Goal: Information Seeking & Learning: Learn about a topic

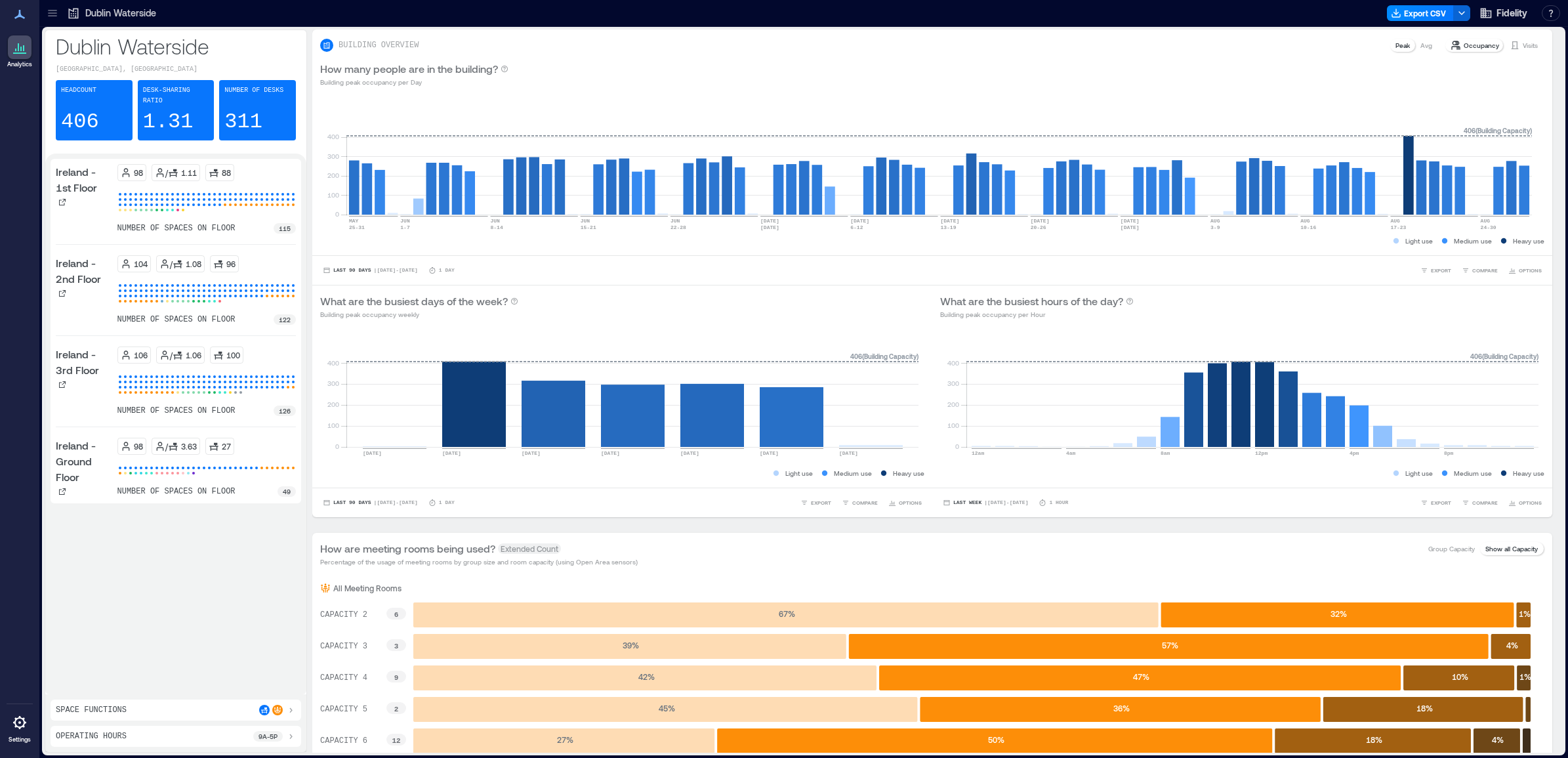
drag, startPoint x: 51, startPoint y: 15, endPoint x: 64, endPoint y: 61, distance: 47.8
click at [51, 15] on icon at bounding box center [53, 13] width 13 height 13
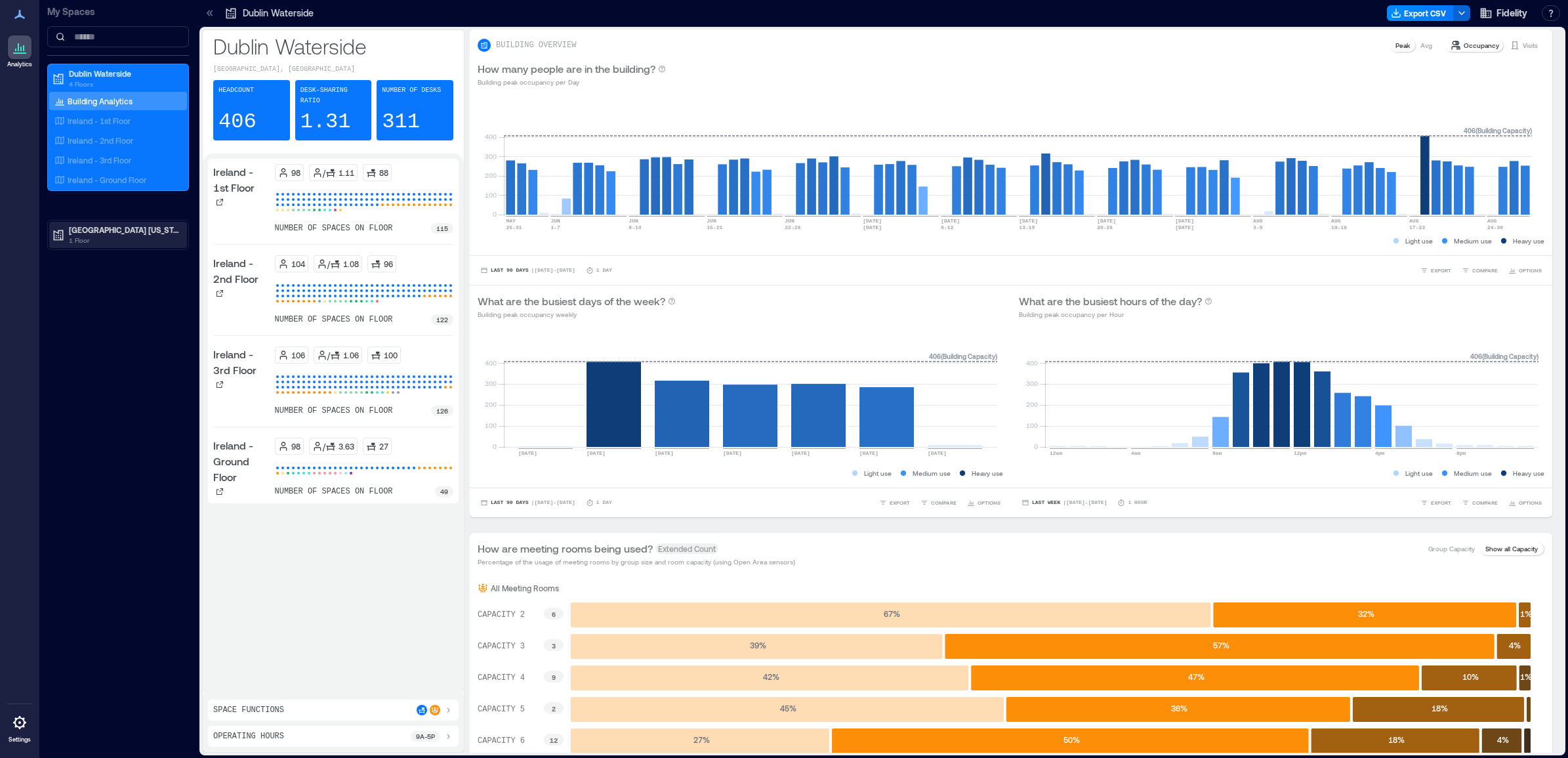
click at [113, 231] on p "[GEOGRAPHIC_DATA] [US_STATE]" at bounding box center [124, 230] width 110 height 10
click at [109, 274] on p "Westlake - 2nd Floor" at bounding box center [104, 277] width 74 height 10
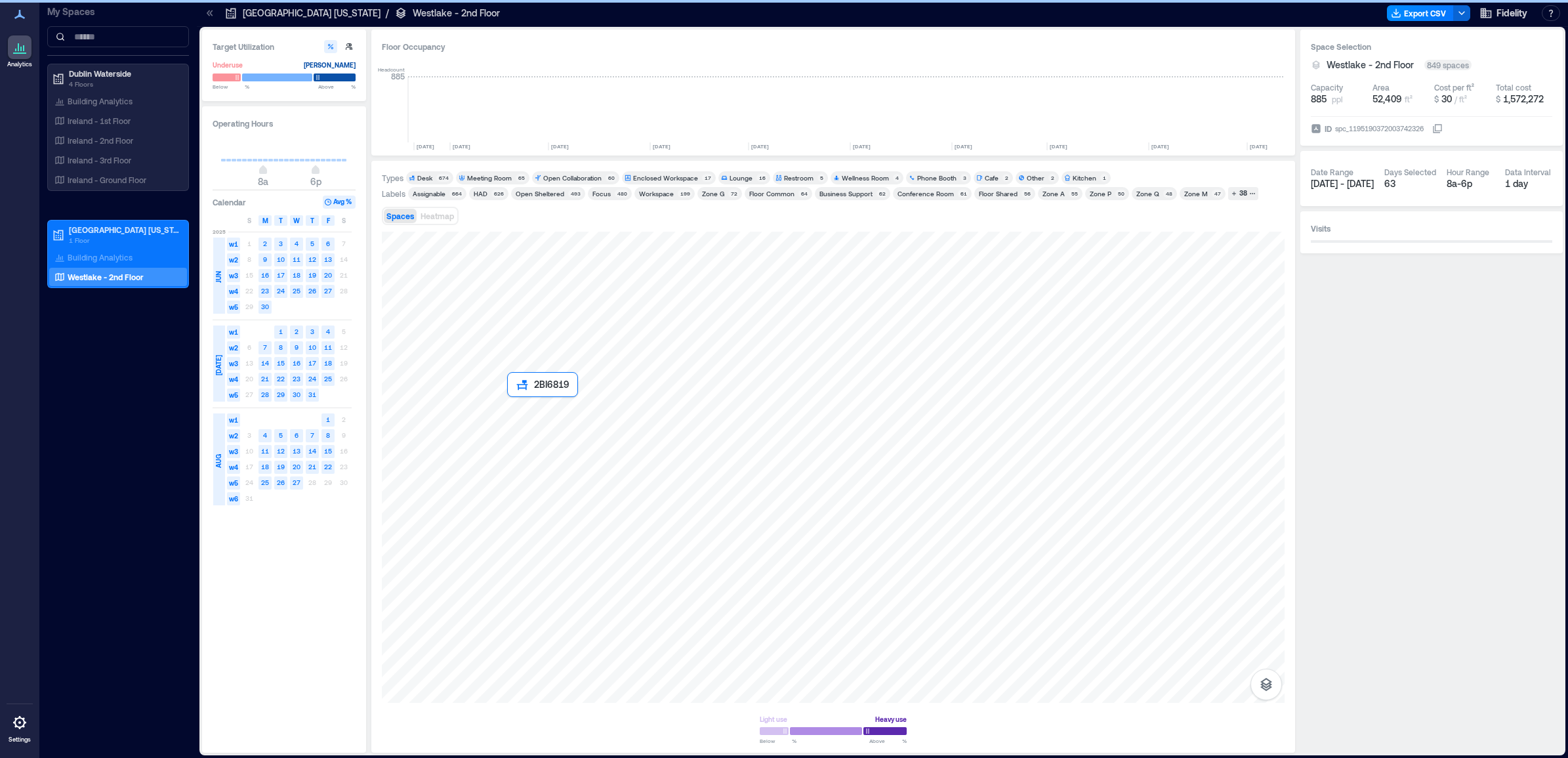
scroll to position [0, 1553]
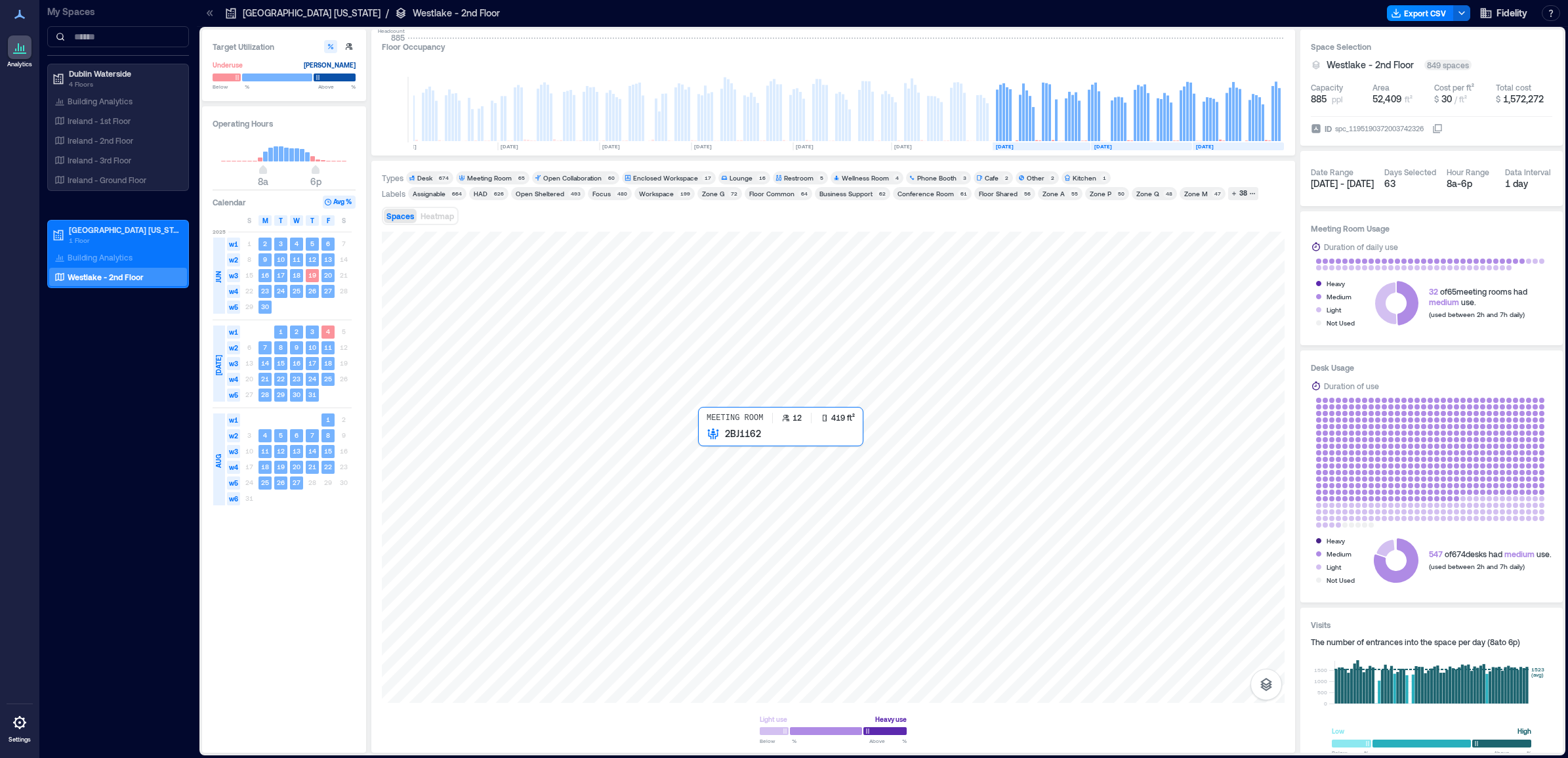
click at [749, 470] on div at bounding box center [833, 468] width 902 height 471
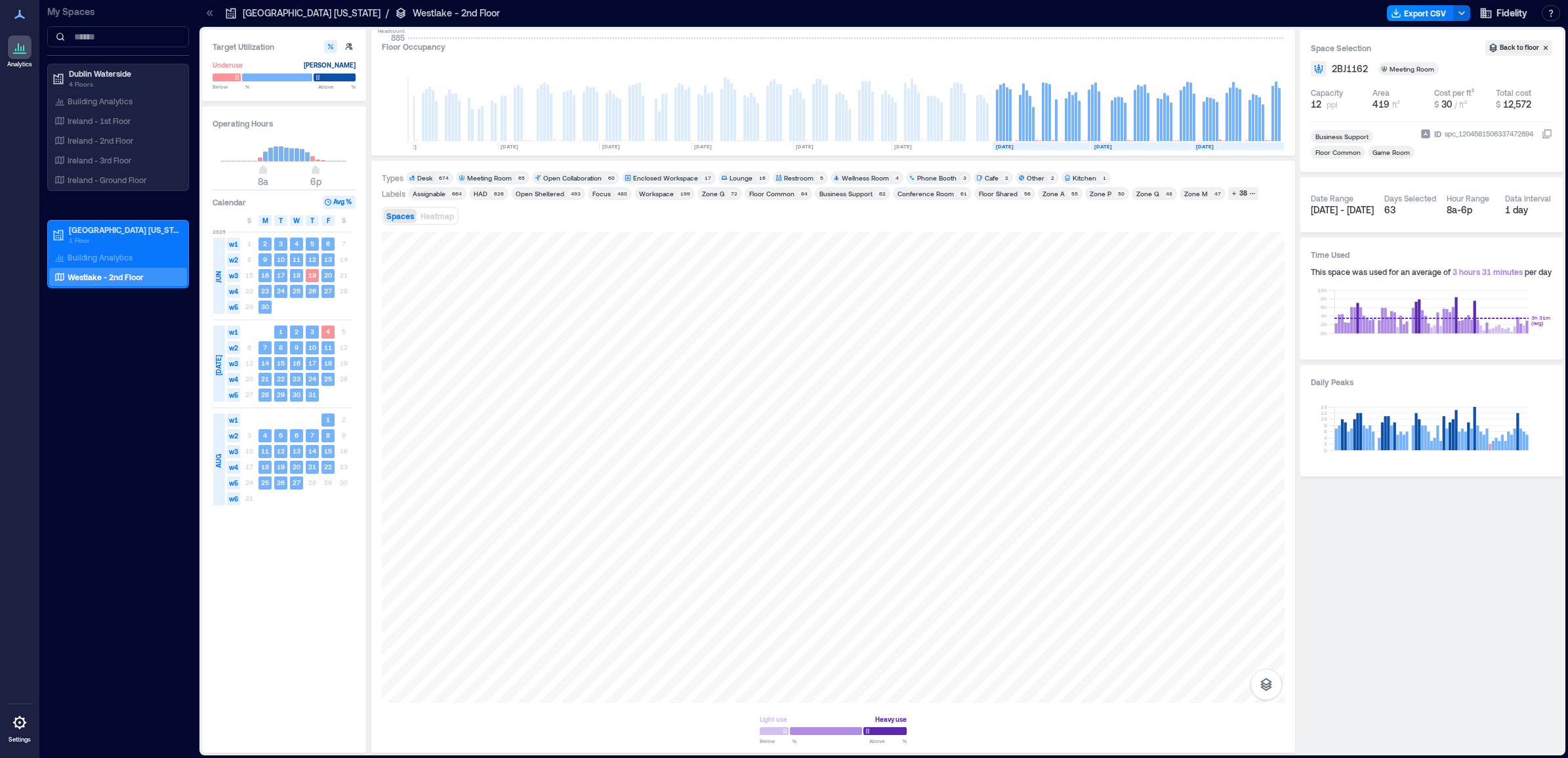
click at [1412, 389] on h3 "Daily Peaks" at bounding box center [1431, 382] width 241 height 13
click at [1276, 689] on button "button" at bounding box center [1266, 684] width 31 height 31
click at [1265, 623] on p "Sensors" at bounding box center [1266, 626] width 25 height 8
click at [1209, 757] on div "Target Utilization Underuse Critical mass Below ** % Above ** % Operating Hours…" at bounding box center [882, 392] width 1371 height 731
click at [1275, 660] on p "Spaces" at bounding box center [1266, 658] width 23 height 8
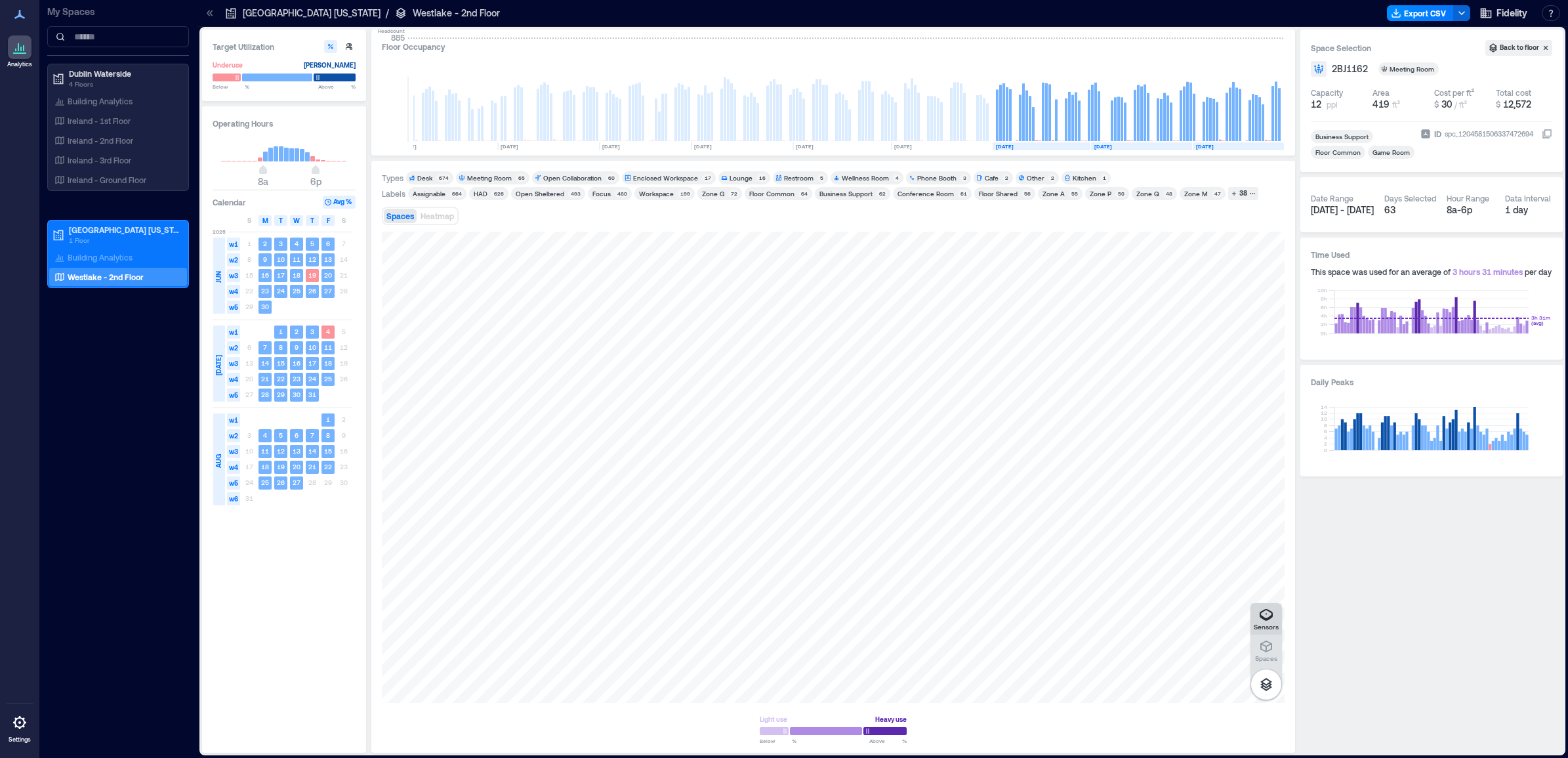
click at [1263, 627] on p "Sensors" at bounding box center [1266, 626] width 25 height 8
click at [1272, 681] on icon "button" at bounding box center [1267, 685] width 16 height 16
click at [1266, 674] on button "button" at bounding box center [1266, 684] width 31 height 31
click at [1272, 645] on icon "button" at bounding box center [1266, 647] width 12 height 12
click at [867, 623] on div at bounding box center [833, 468] width 902 height 471
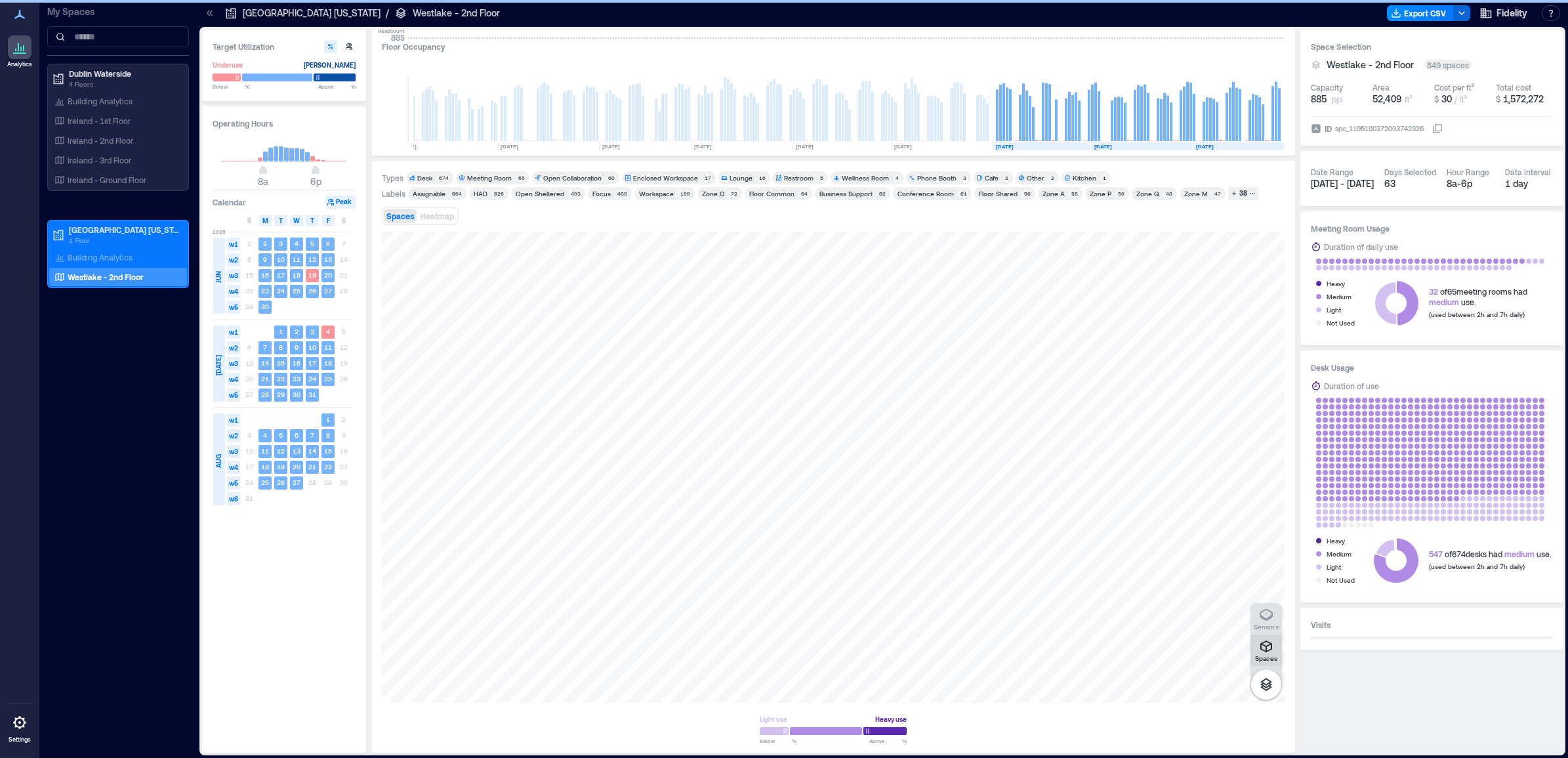
click at [1271, 645] on icon "button" at bounding box center [1266, 647] width 12 height 12
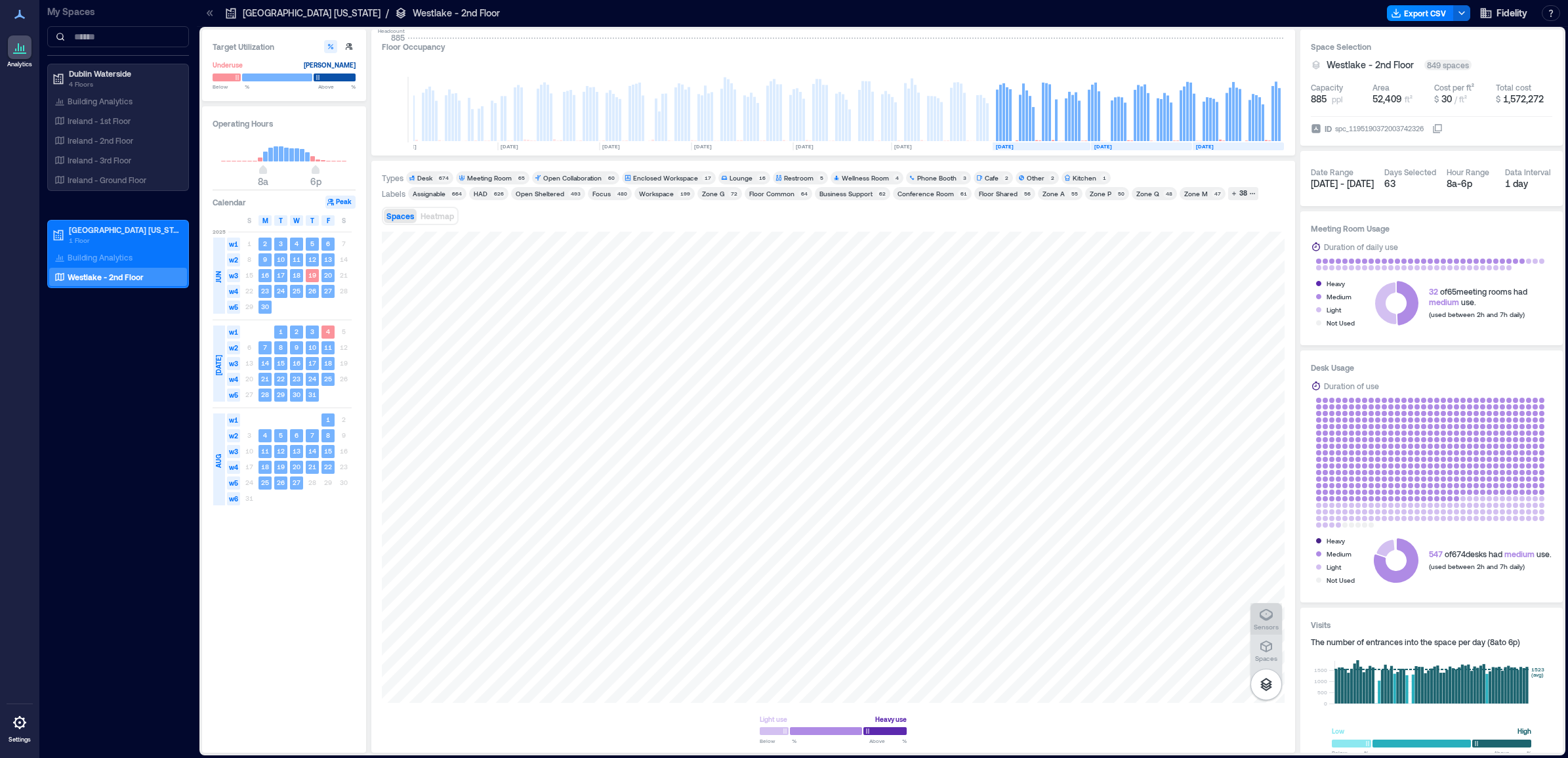
click at [1270, 623] on p "Sensors" at bounding box center [1266, 626] width 25 height 8
click at [1266, 648] on icon "button" at bounding box center [1266, 647] width 12 height 12
click at [1264, 623] on p "Sensors" at bounding box center [1266, 626] width 25 height 8
click at [1262, 618] on icon "button" at bounding box center [1267, 615] width 13 height 12
click at [900, 454] on div "planned" at bounding box center [833, 468] width 902 height 471
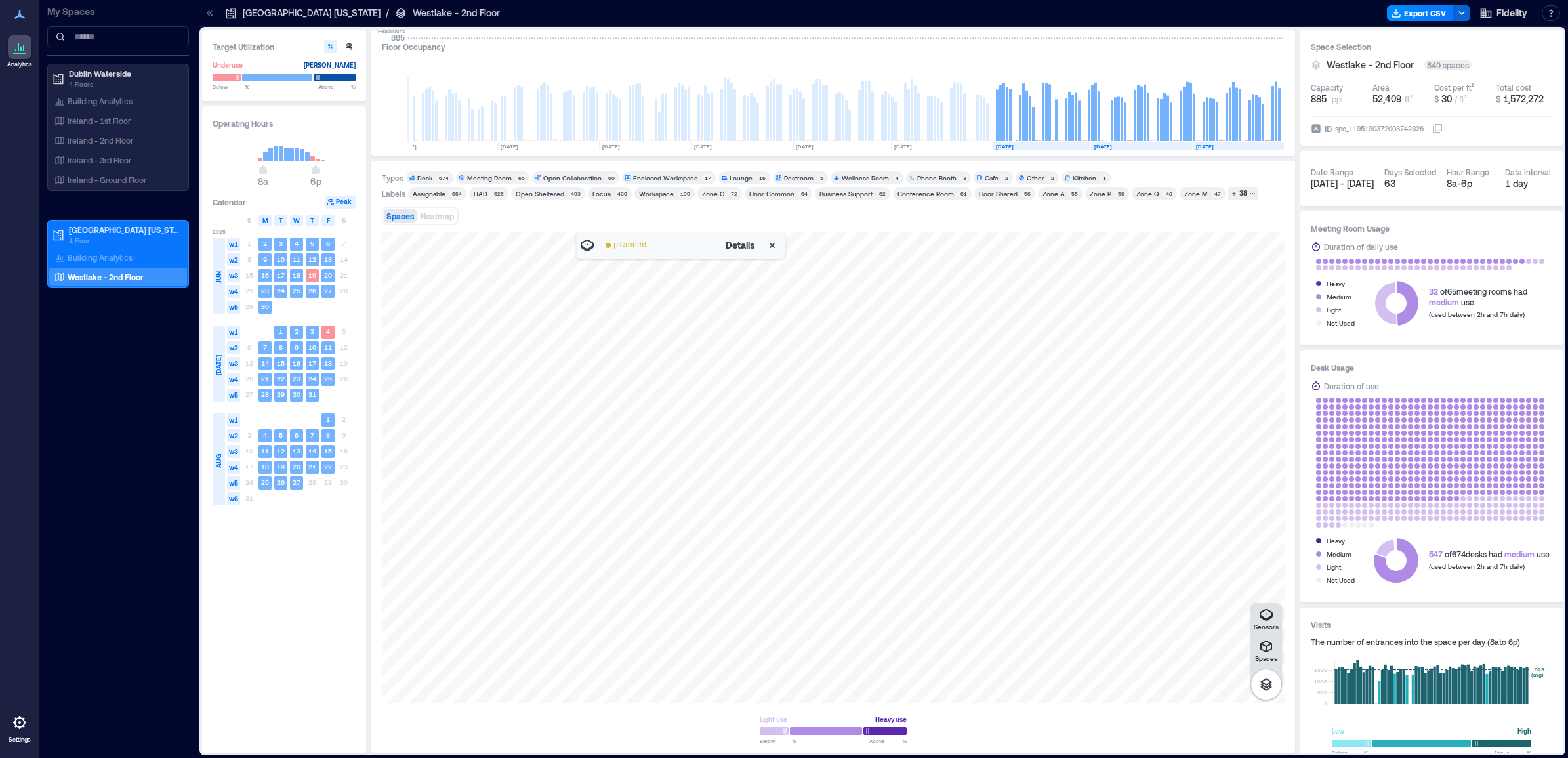
click at [743, 248] on span "Details" at bounding box center [740, 246] width 29 height 13
click at [776, 244] on icon "button" at bounding box center [772, 246] width 13 height 13
drag, startPoint x: 665, startPoint y: 417, endPoint x: 1293, endPoint y: 453, distance: 629.0
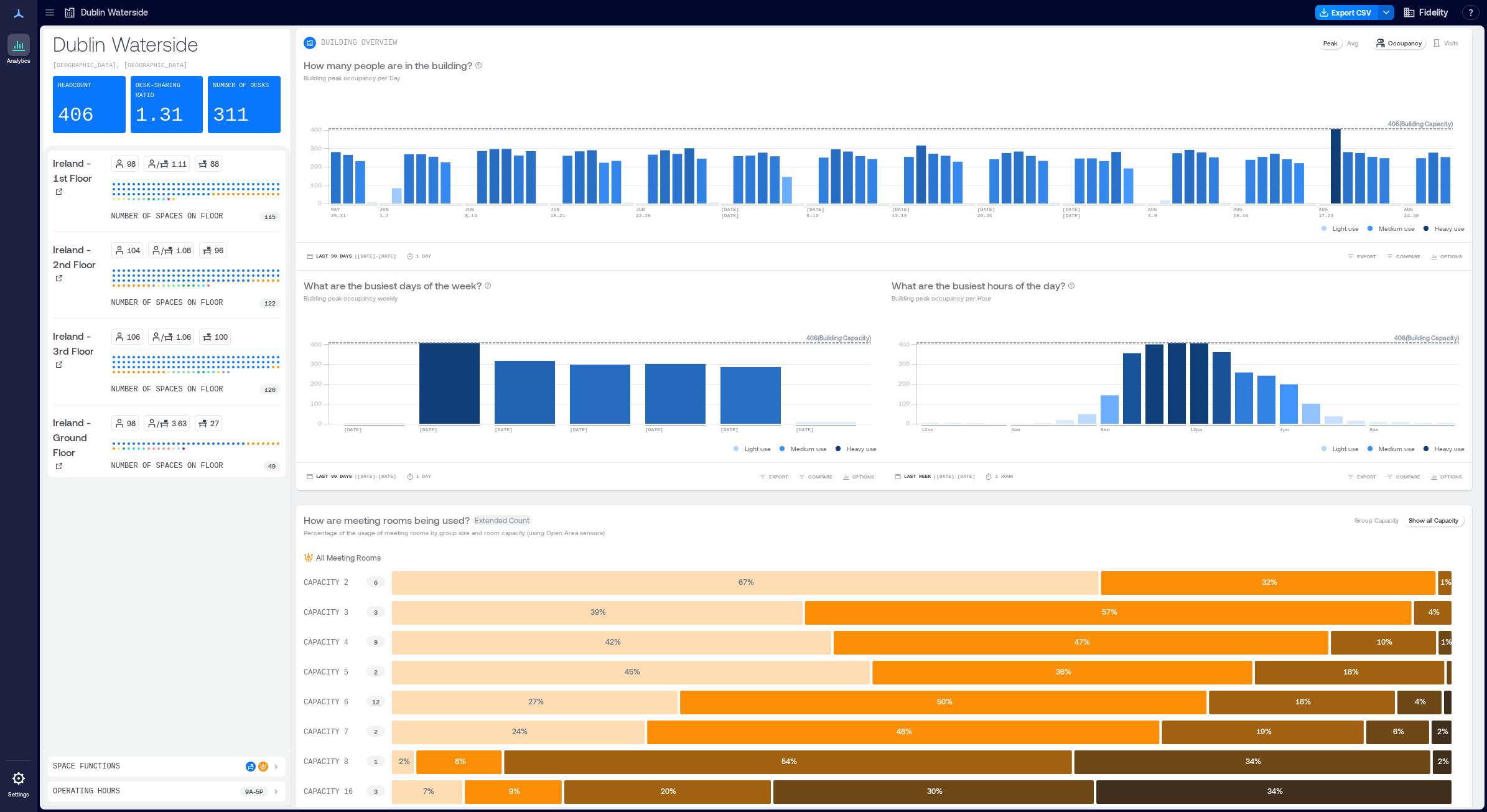
drag, startPoint x: 48, startPoint y: 13, endPoint x: 107, endPoint y: 134, distance: 134.6
click at [48, 13] on icon at bounding box center [50, 12] width 12 height 12
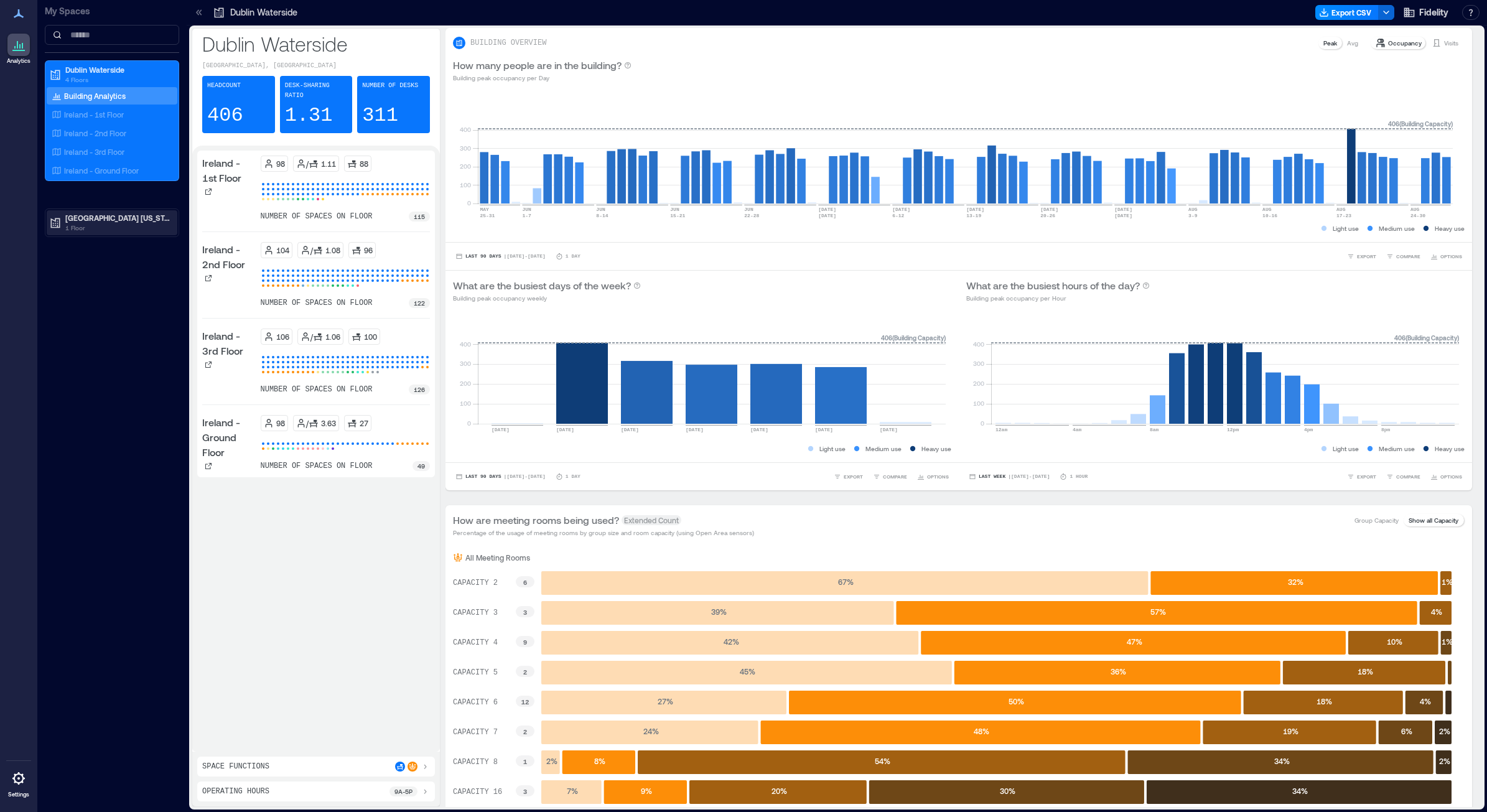
click at [113, 215] on p "[GEOGRAPHIC_DATA] [US_STATE]" at bounding box center [117, 218] width 105 height 10
click at [104, 248] on p "Building Analytics" at bounding box center [94, 244] width 62 height 10
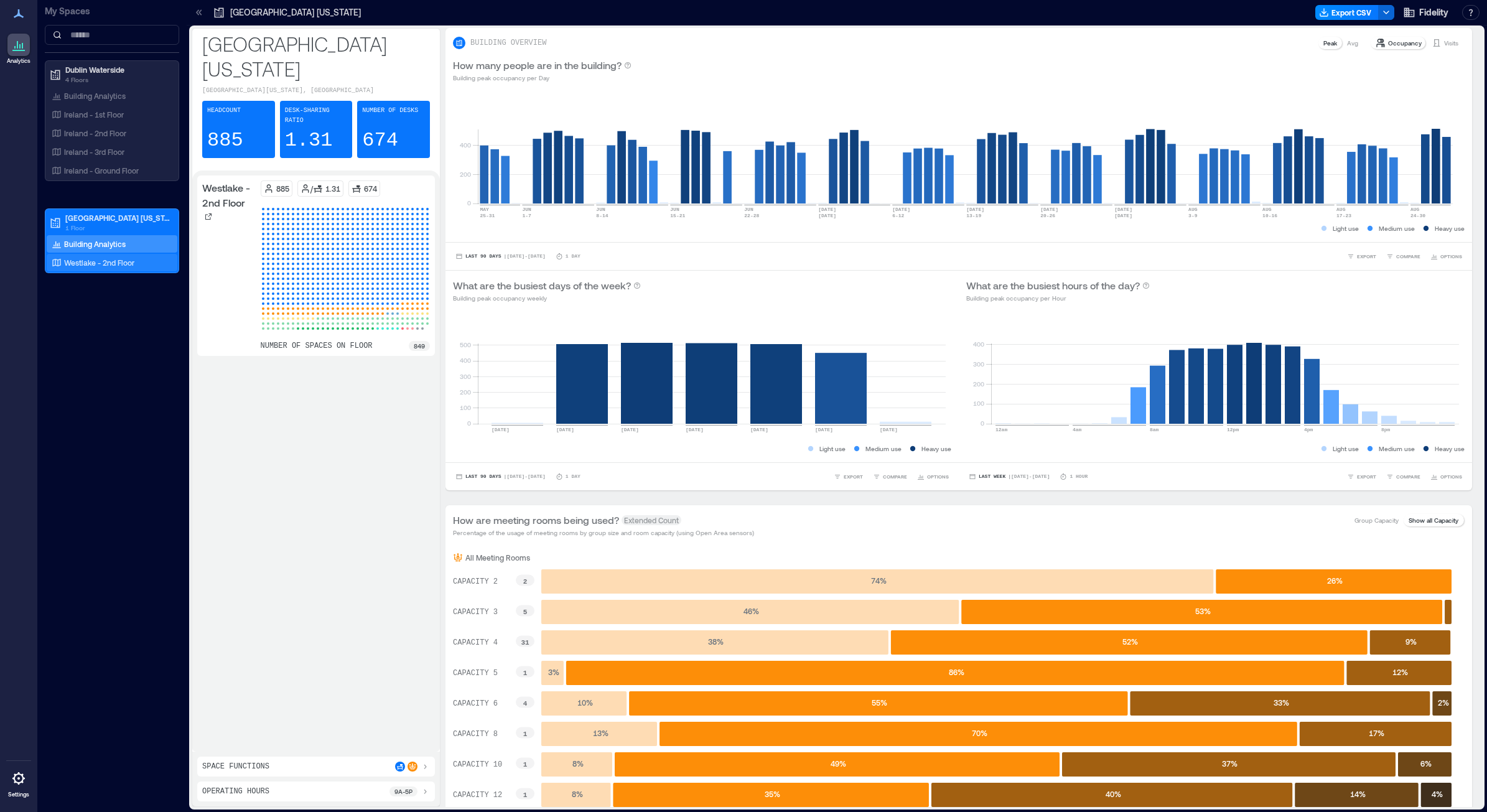
click at [109, 261] on p "Westlake - 2nd Floor" at bounding box center [98, 262] width 70 height 10
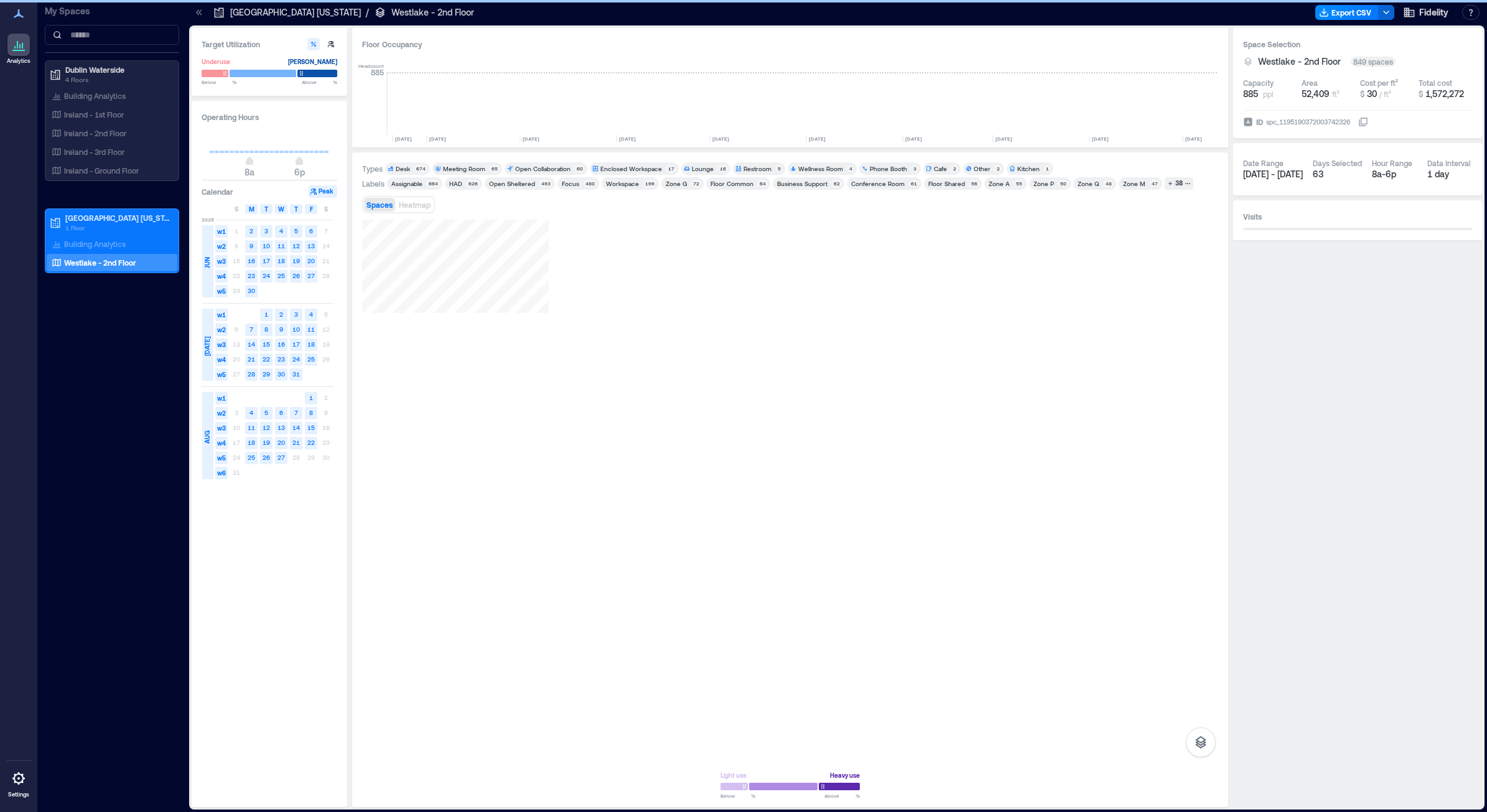
scroll to position [0, 1473]
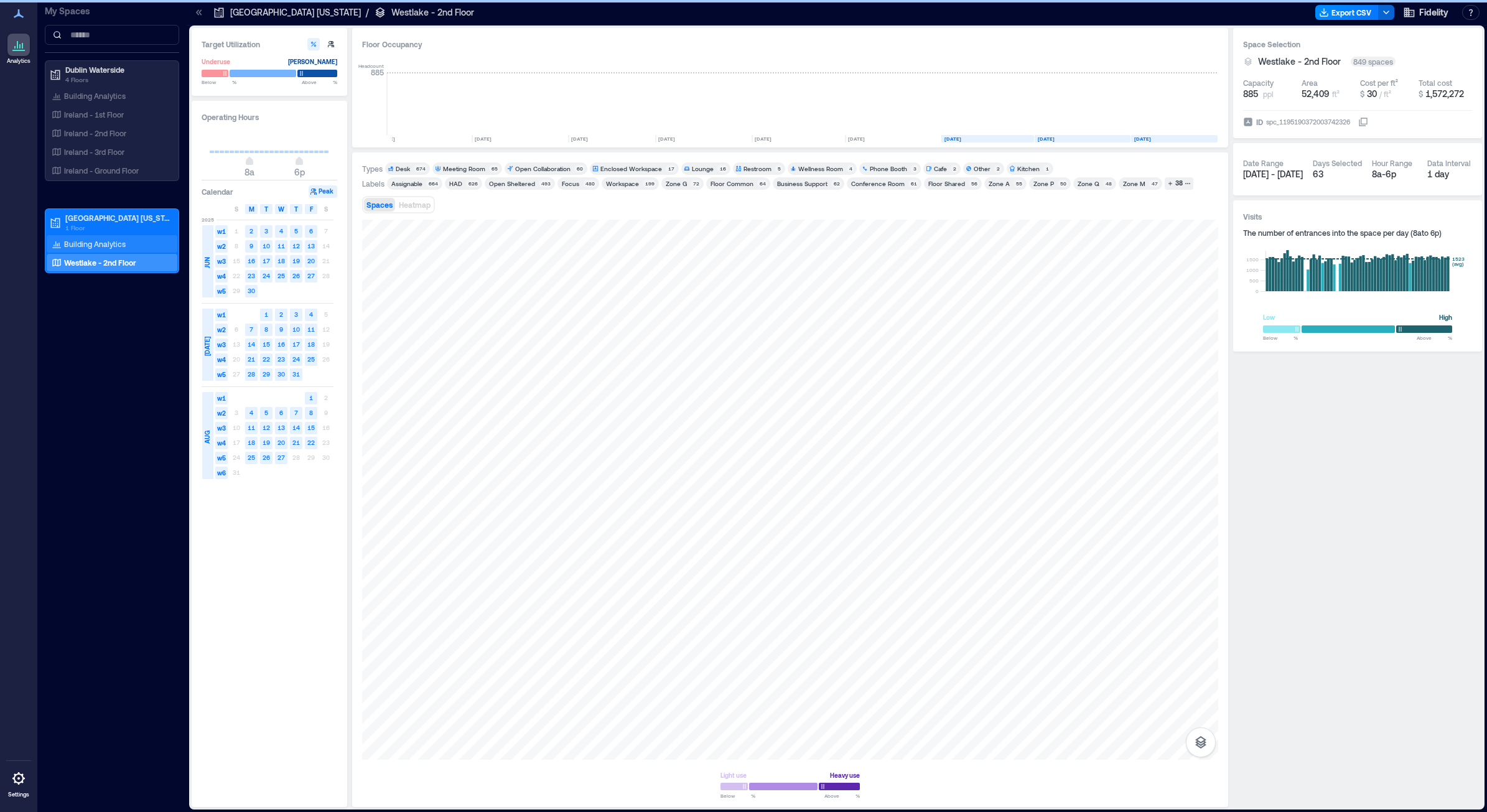
click at [131, 239] on div "Building Analytics" at bounding box center [112, 243] width 130 height 17
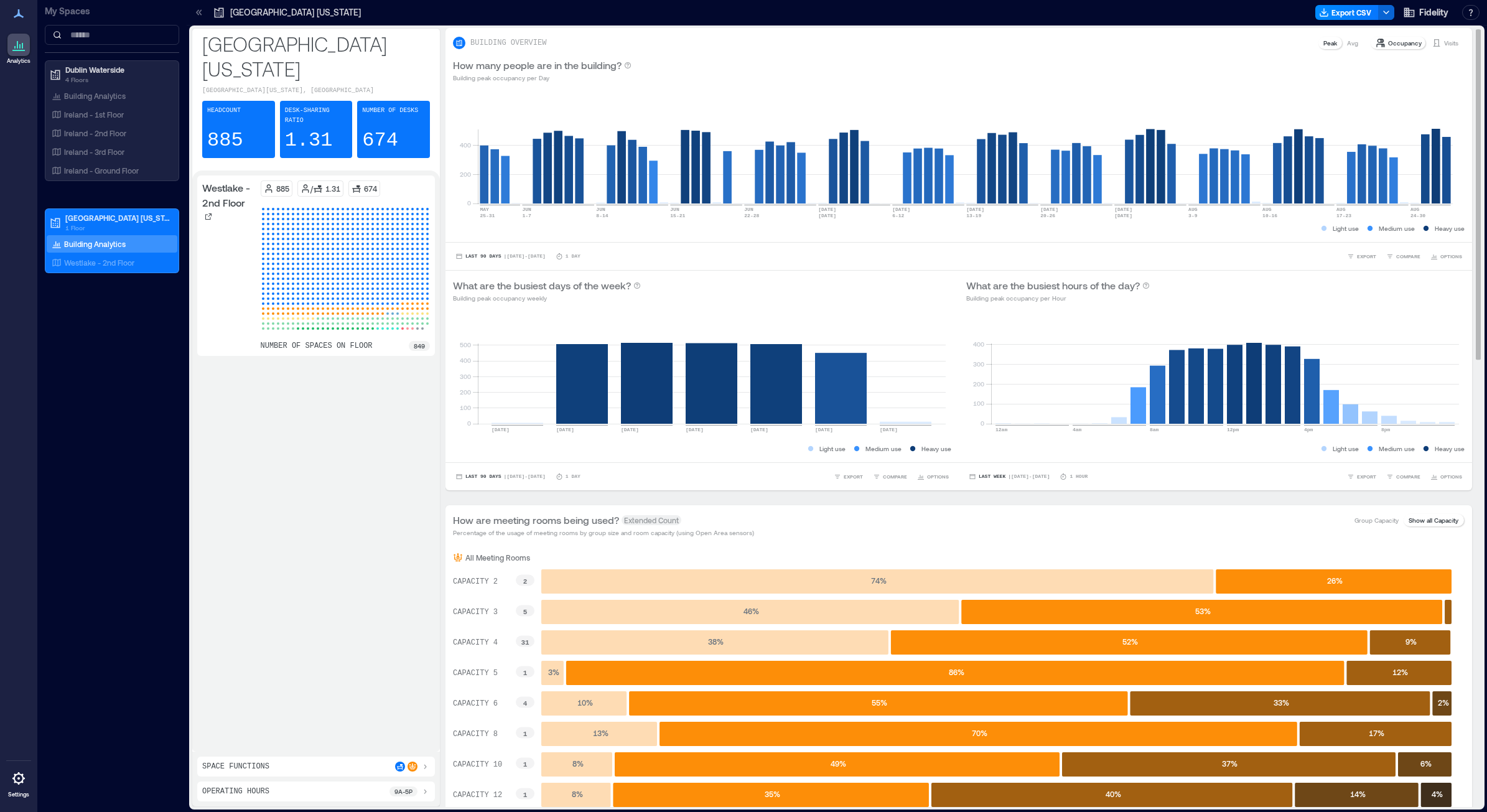
click at [308, 0] on html "Analytics Settings My Spaces Dublin Waterside 4 Floors Building Analytics Irela…" at bounding box center [744, 406] width 1487 height 812
click at [111, 263] on p "Westlake - 2nd Floor" at bounding box center [98, 262] width 70 height 10
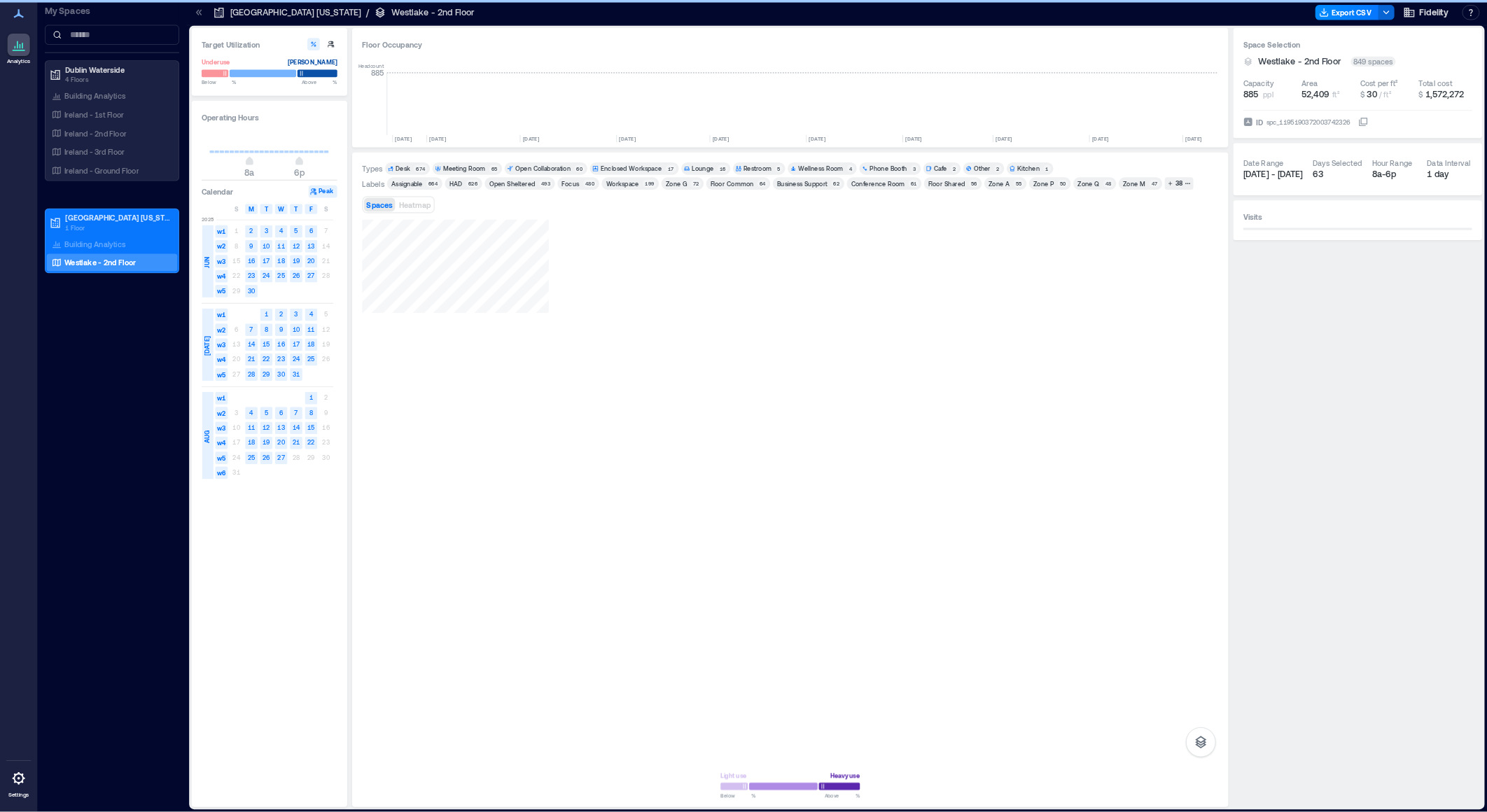
scroll to position [0, 1657]
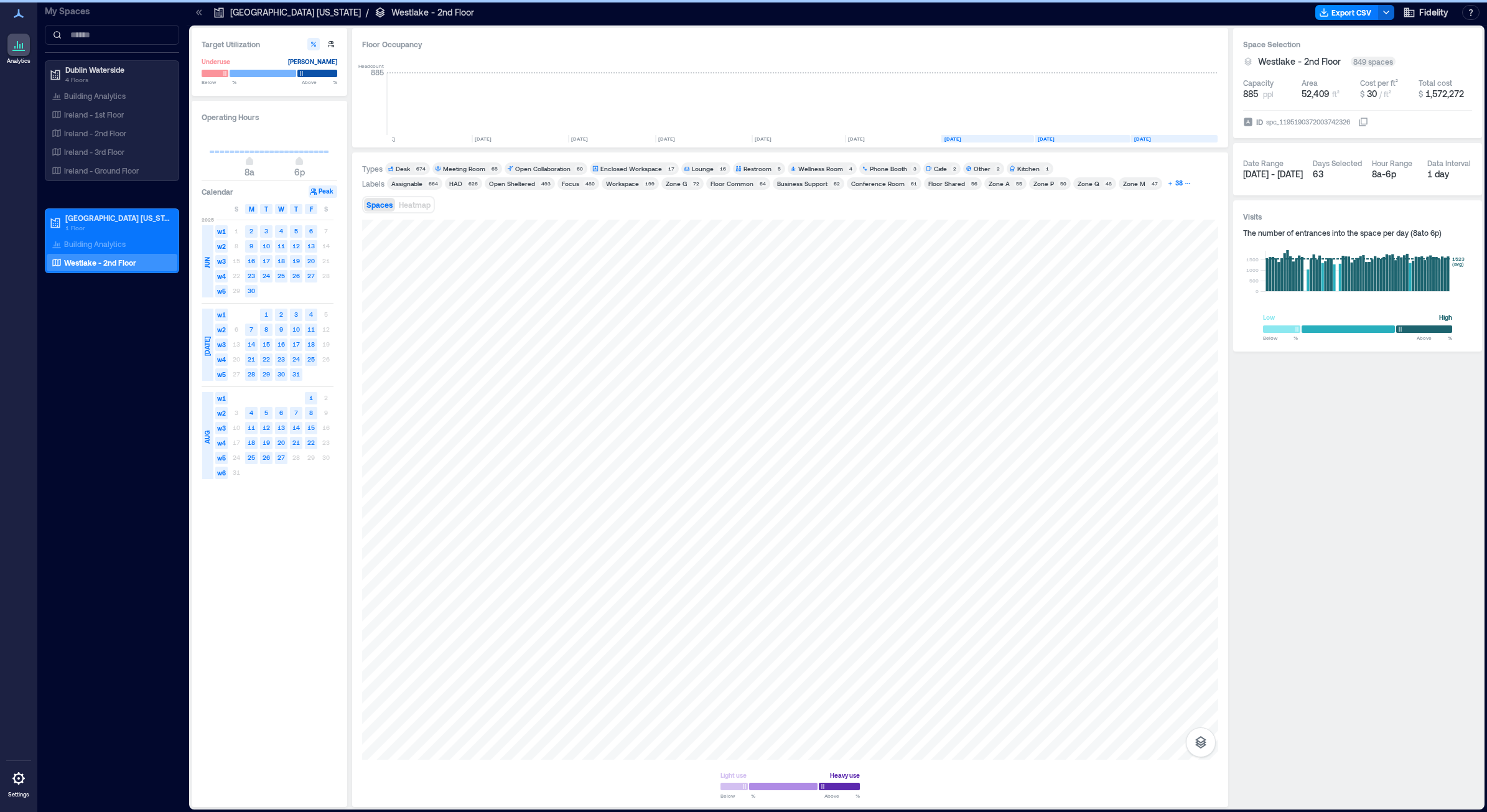
click at [1164, 179] on button "38" at bounding box center [1178, 184] width 28 height 12
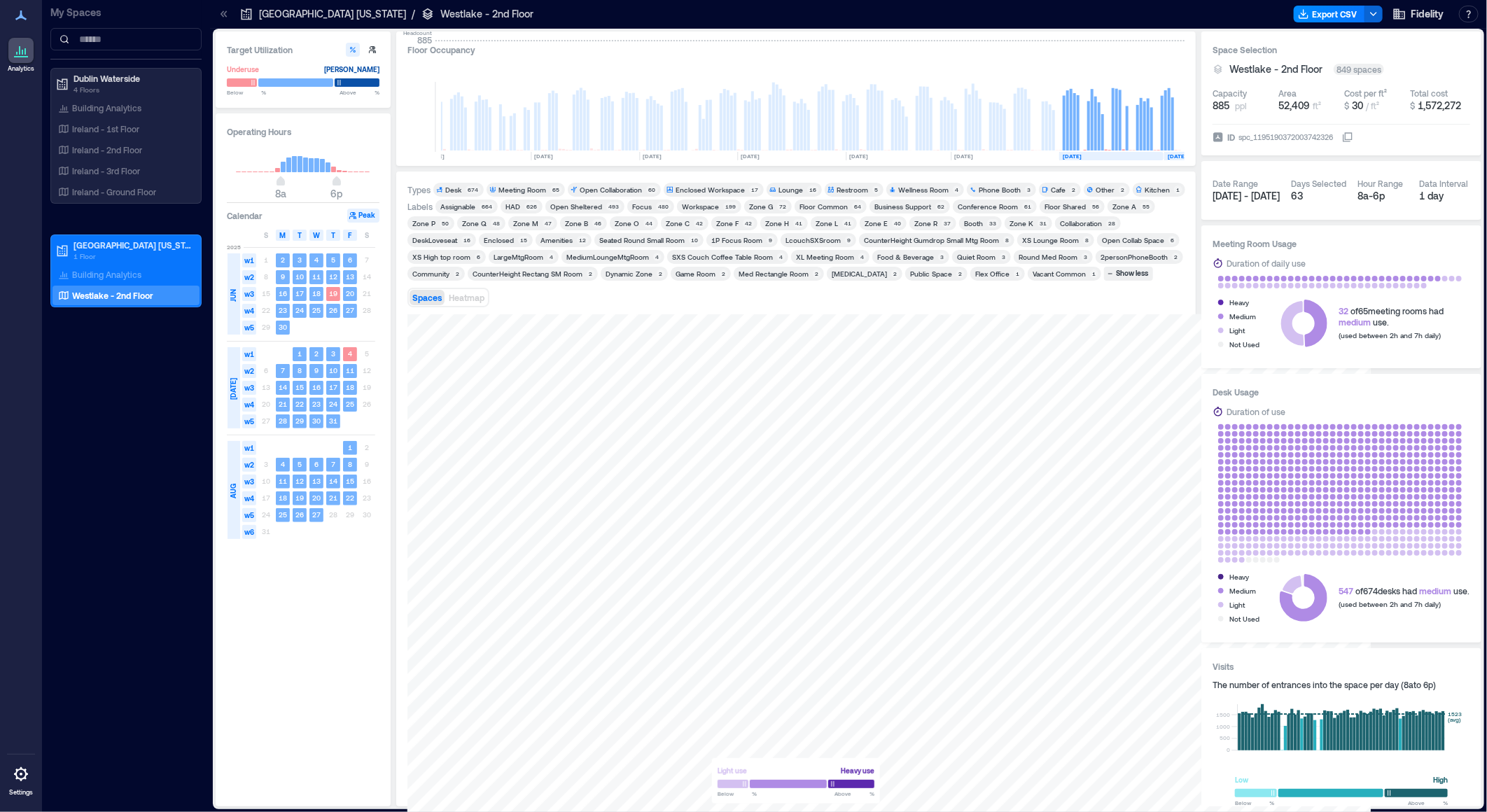
scroll to position [0, 1843]
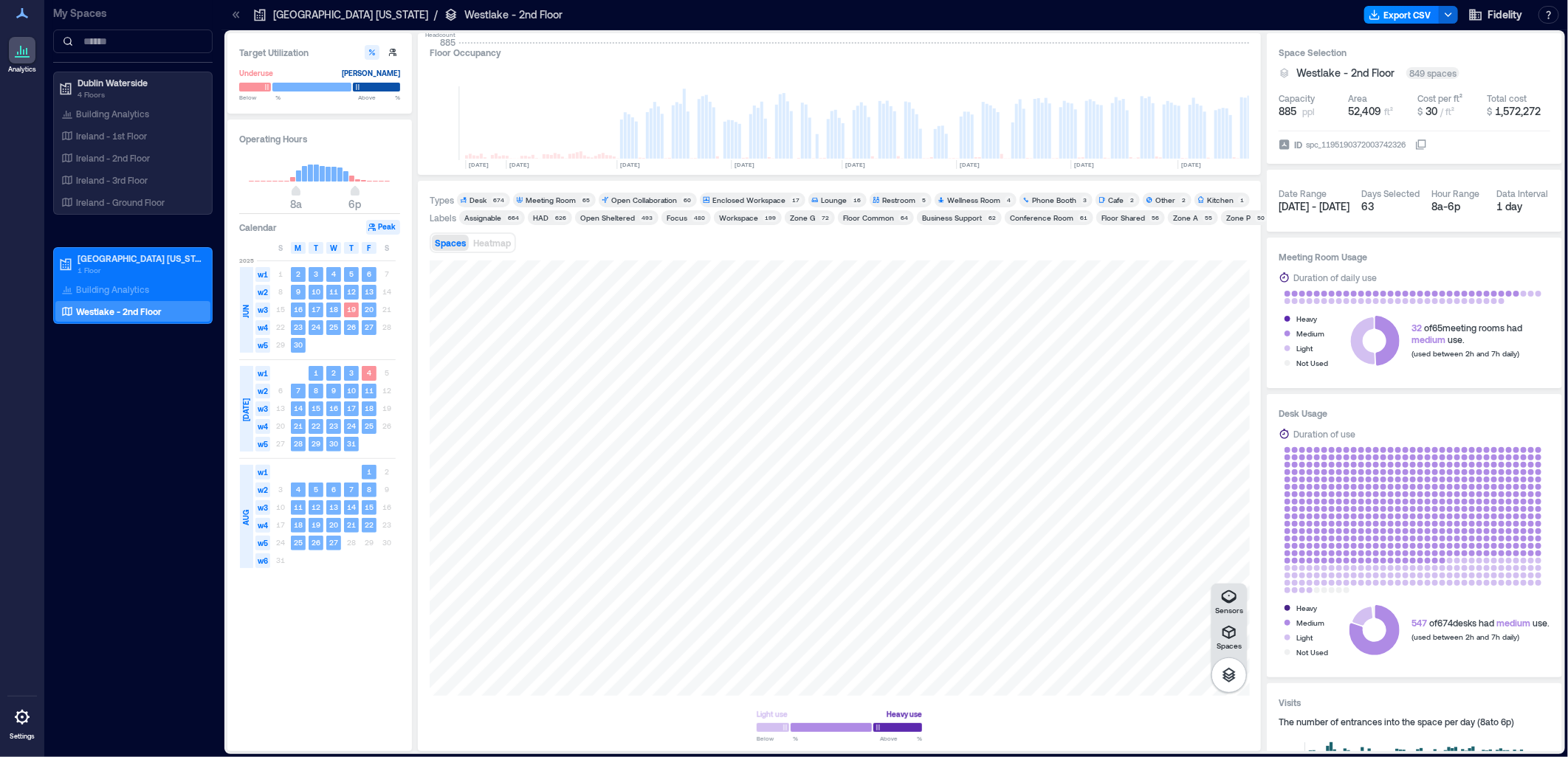
scroll to position [0, 1943]
